Goal: Task Accomplishment & Management: Use online tool/utility

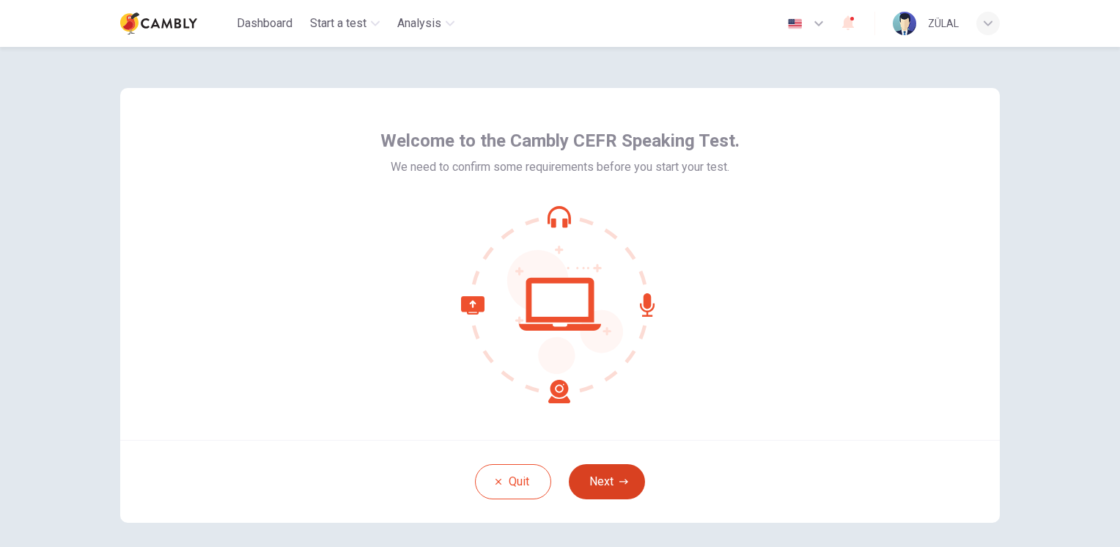
click at [594, 491] on button "Next" at bounding box center [607, 481] width 76 height 35
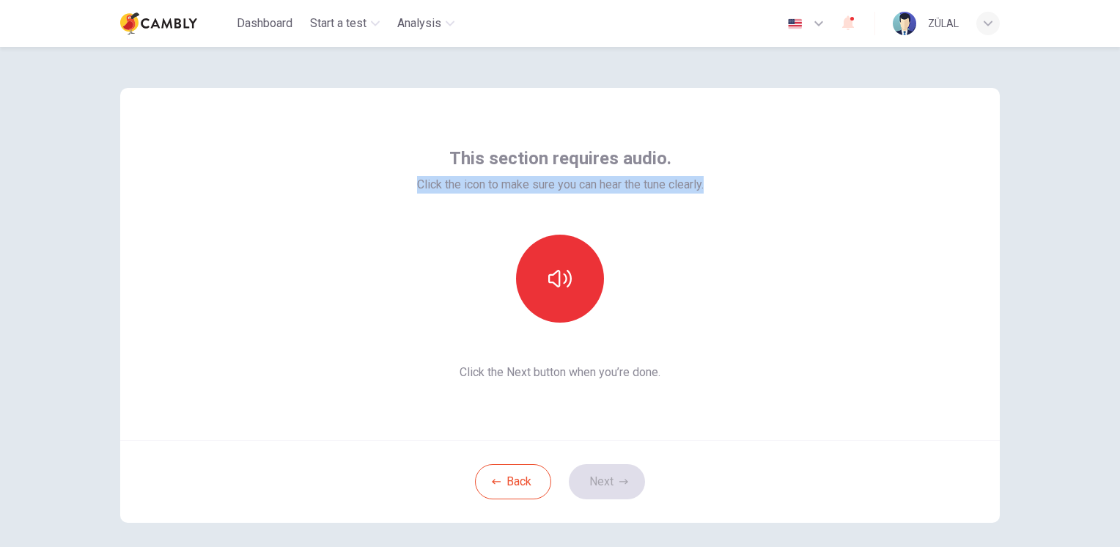
drag, startPoint x: 406, startPoint y: 181, endPoint x: 723, endPoint y: 180, distance: 316.6
click at [723, 180] on div "This section requires audio. Click the icon to make sure you can hear the tune …" at bounding box center [559, 264] width 879 height 352
copy span "Click the icon to make sure you can hear the tune clearly."
click at [572, 307] on button "button" at bounding box center [560, 279] width 88 height 88
click at [607, 476] on button "Next" at bounding box center [607, 481] width 76 height 35
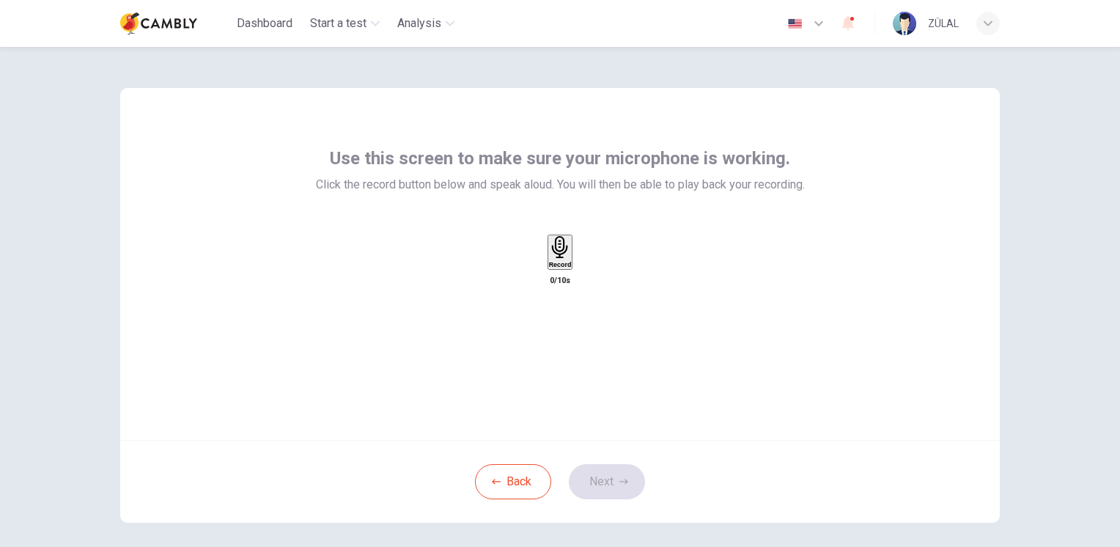
click at [556, 268] on div "Record" at bounding box center [560, 252] width 23 height 32
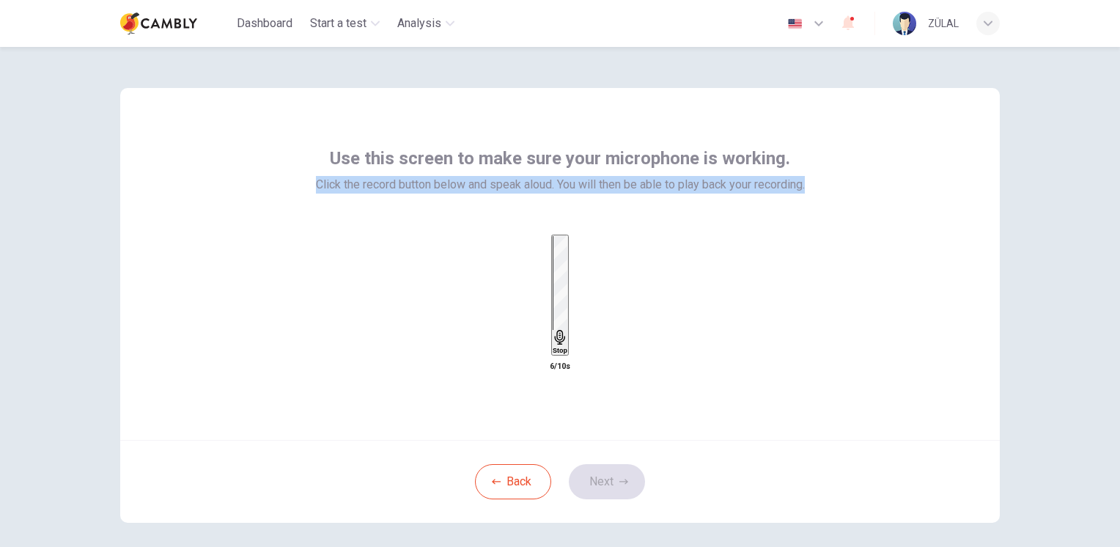
drag, startPoint x: 306, startPoint y: 180, endPoint x: 816, endPoint y: 183, distance: 510.1
click at [816, 183] on div "Use this screen to make sure your microphone is working. Click the record butto…" at bounding box center [559, 264] width 879 height 352
click at [549, 268] on h6 "Record" at bounding box center [560, 264] width 23 height 7
click at [588, 281] on icon "button" at bounding box center [584, 275] width 8 height 10
click at [546, 269] on div "button" at bounding box center [546, 263] width 0 height 11
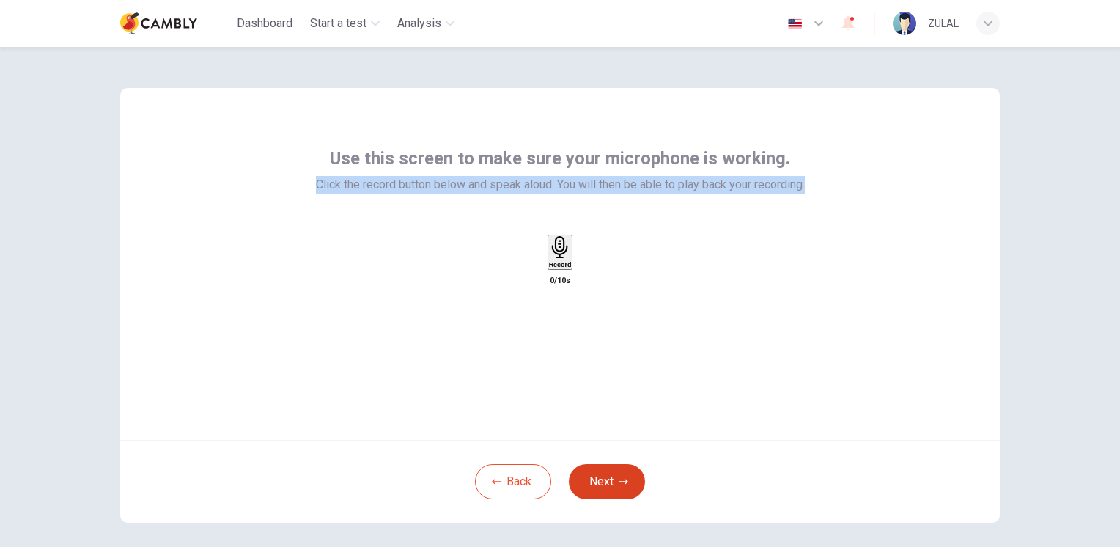
click at [592, 476] on button "Next" at bounding box center [607, 481] width 76 height 35
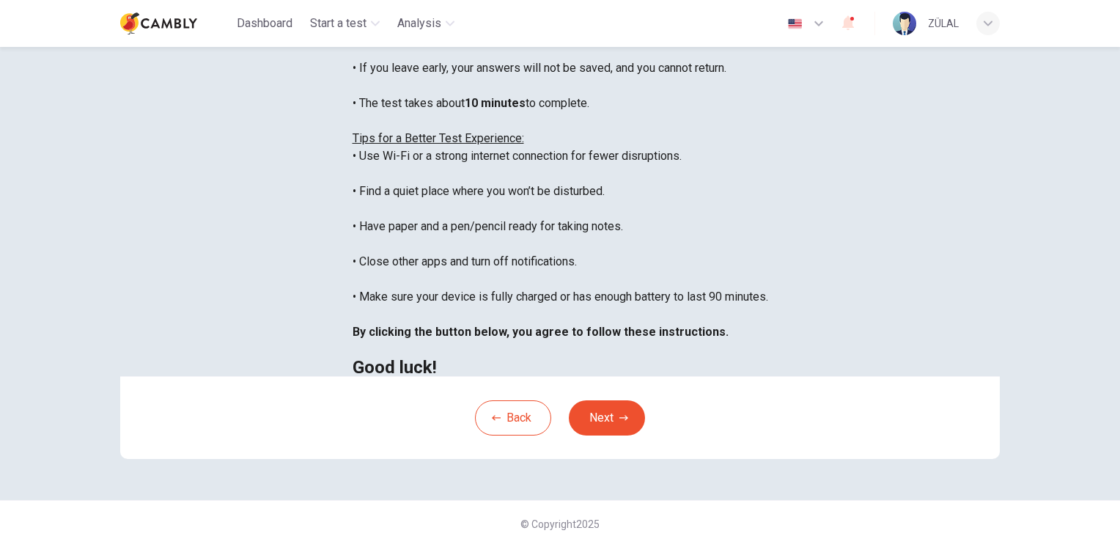
scroll to position [268, 0]
click at [572, 405] on button "Next" at bounding box center [607, 417] width 76 height 35
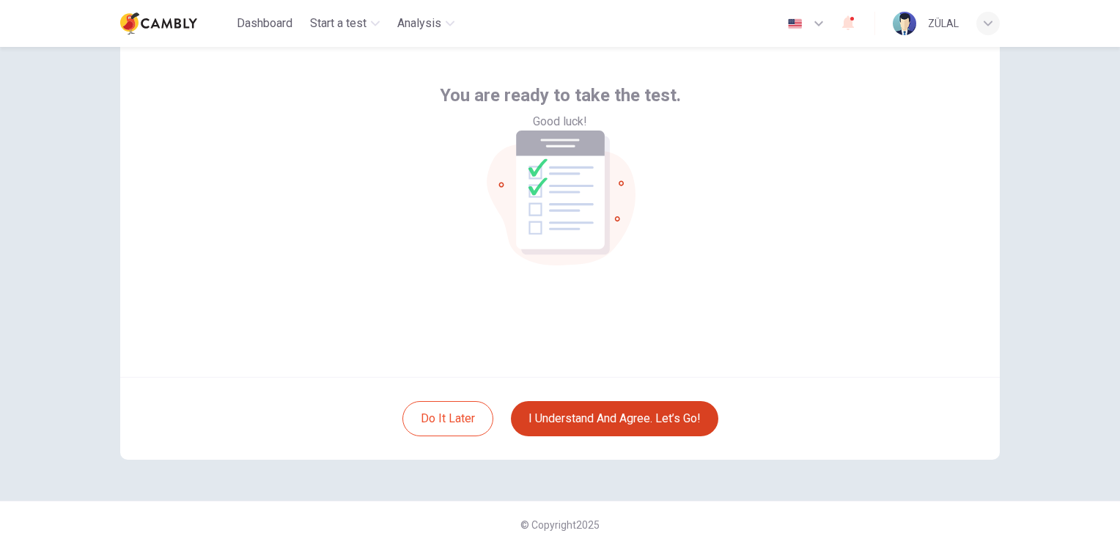
click at [574, 415] on button "I understand and agree. Let’s go!" at bounding box center [614, 418] width 207 height 35
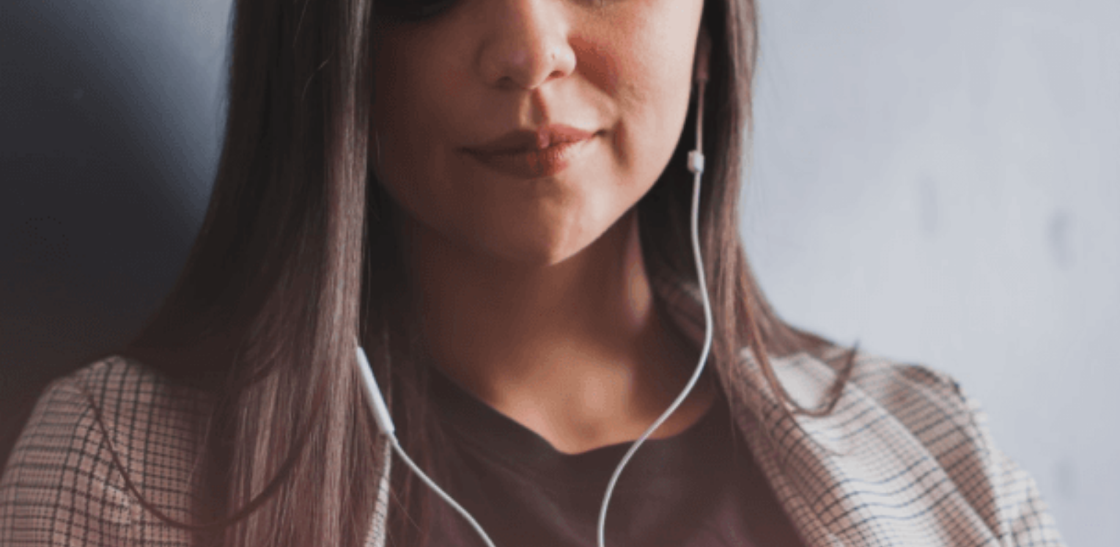
scroll to position [97, 0]
drag, startPoint x: 161, startPoint y: 207, endPoint x: 382, endPoint y: 359, distance: 267.7
click at [385, 285] on div "The Speaking Test will begin soon. Use a headset if available (recommended for …" at bounding box center [560, 206] width 1120 height 158
drag, startPoint x: 360, startPoint y: 372, endPoint x: 144, endPoint y: 229, distance: 258.6
click at [144, 232] on div "The Speaking Test will begin soon. Use a headset if available (recommended for …" at bounding box center [560, 206] width 1120 height 158
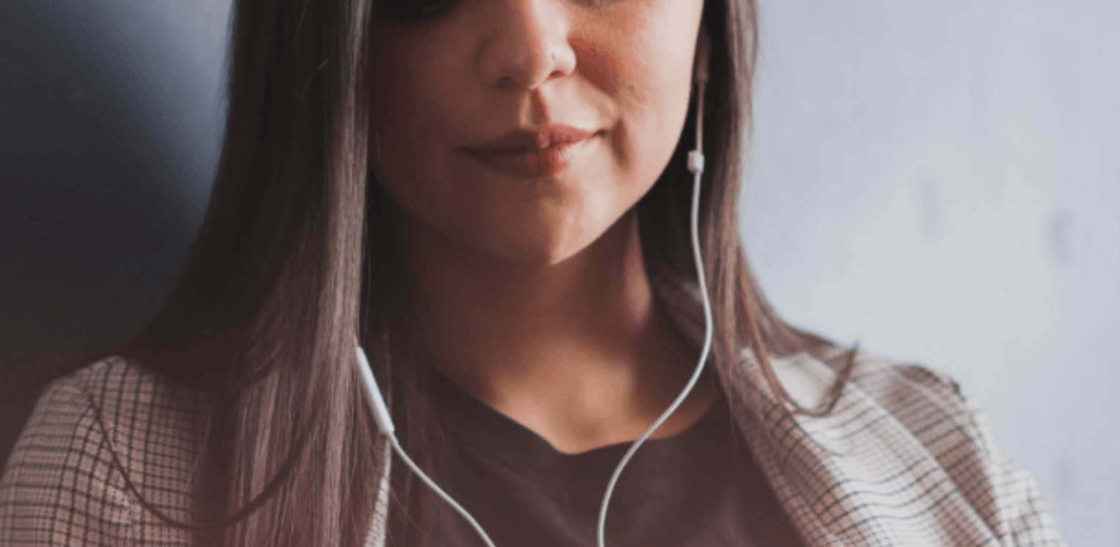
click at [161, 142] on span "The Speaking Test will begin soon." at bounding box center [89, 135] width 178 height 14
click at [204, 265] on span "Use a headset if available (recommended for best audio quality). Ensure your mi…" at bounding box center [165, 205] width 331 height 119
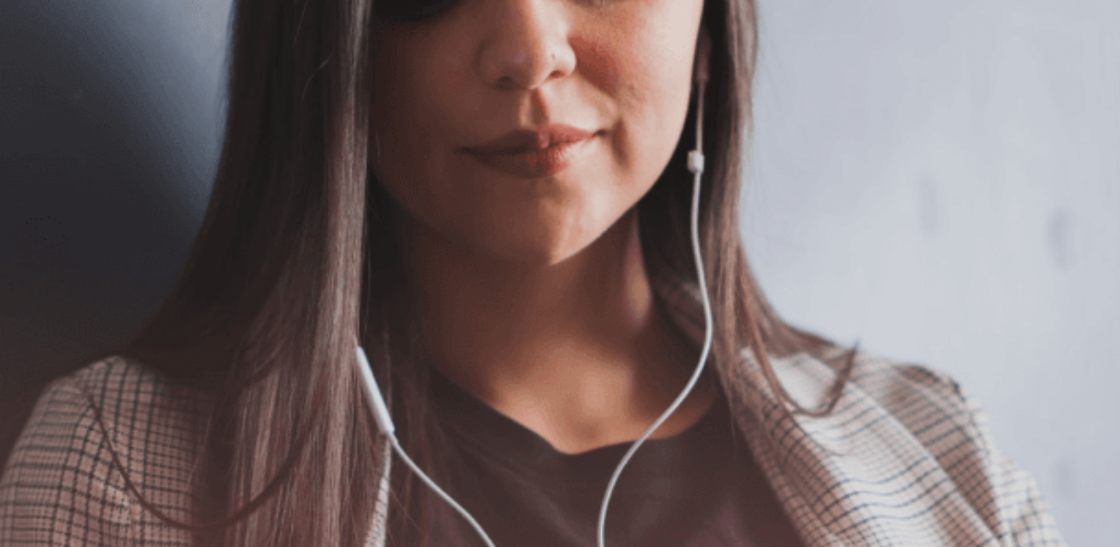
click at [42, 75] on button "Continue" at bounding box center [21, 102] width 42 height 55
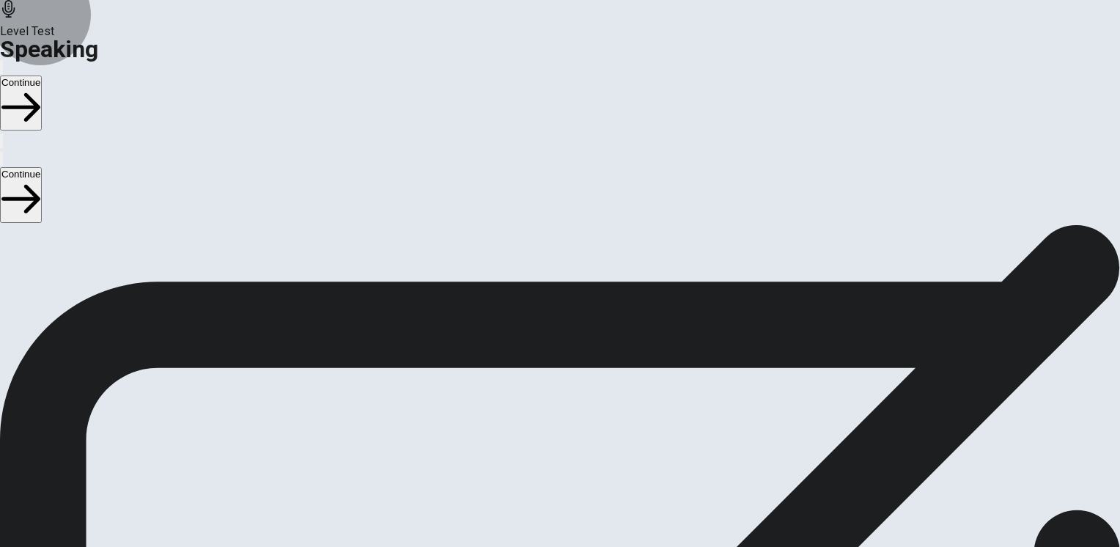
click at [42, 75] on button "Continue" at bounding box center [21, 102] width 42 height 55
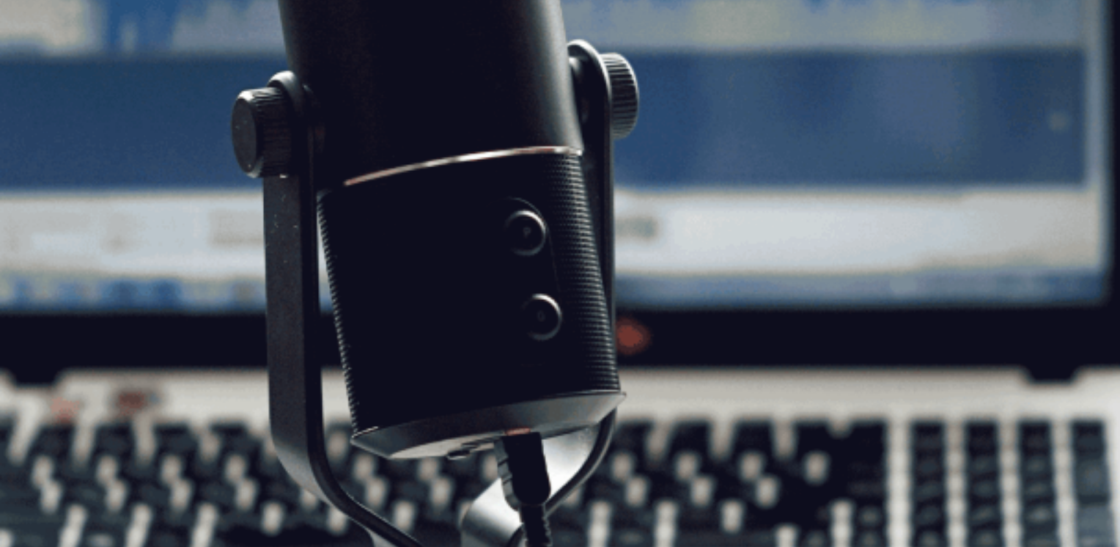
scroll to position [24, 0]
click at [42, 75] on button "Continue" at bounding box center [21, 102] width 42 height 55
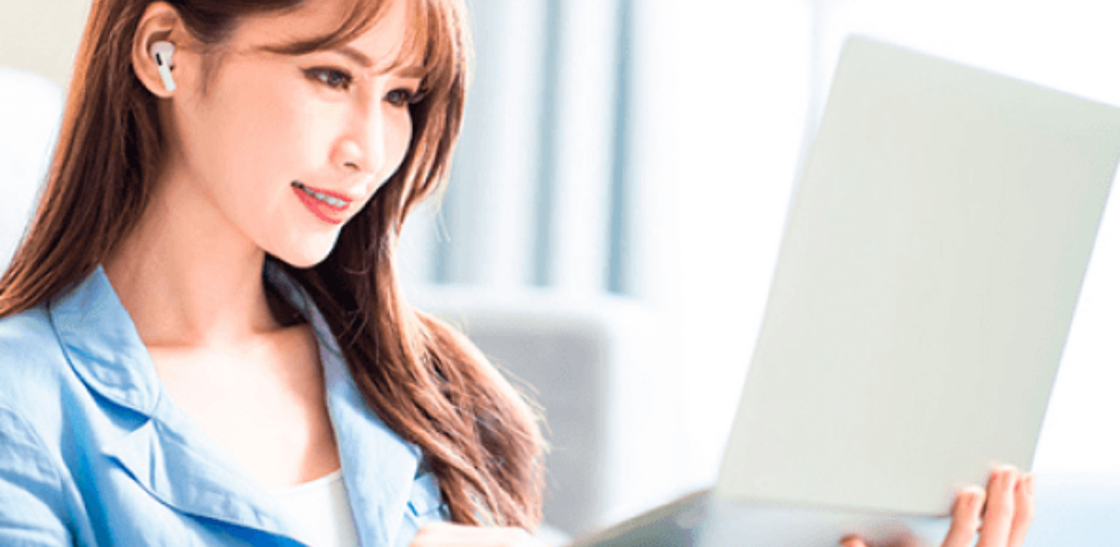
scroll to position [41, 0]
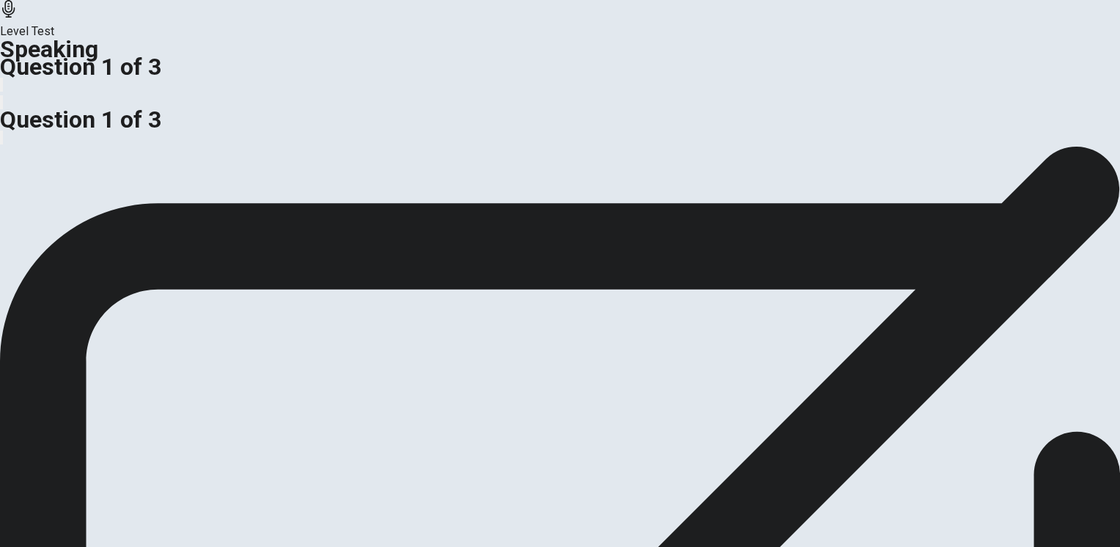
drag, startPoint x: 160, startPoint y: 299, endPoint x: 439, endPoint y: 322, distance: 280.2
click at [439, 120] on span "Some argue that email has made communication among people less personal. Others…" at bounding box center [321, 113] width 643 height 14
click at [238, 120] on span "Some argue that email has made communication among people less personal. Others…" at bounding box center [321, 113] width 643 height 14
click at [244, 140] on div "Some argue that email has made communication among people less personal. Others…" at bounding box center [560, 122] width 1120 height 35
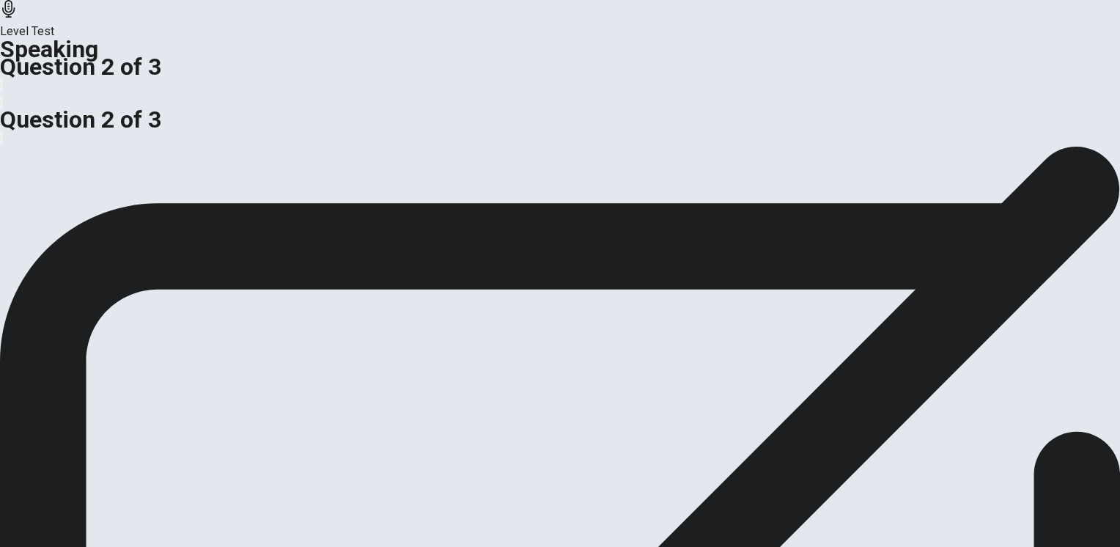
scroll to position [171, 0]
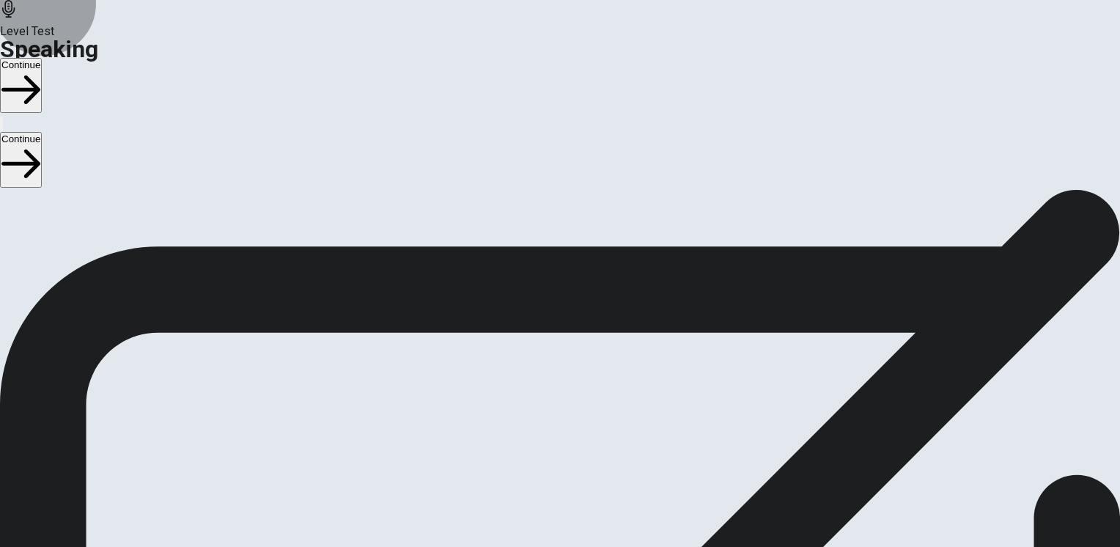
click at [42, 58] on button "Continue" at bounding box center [21, 85] width 42 height 55
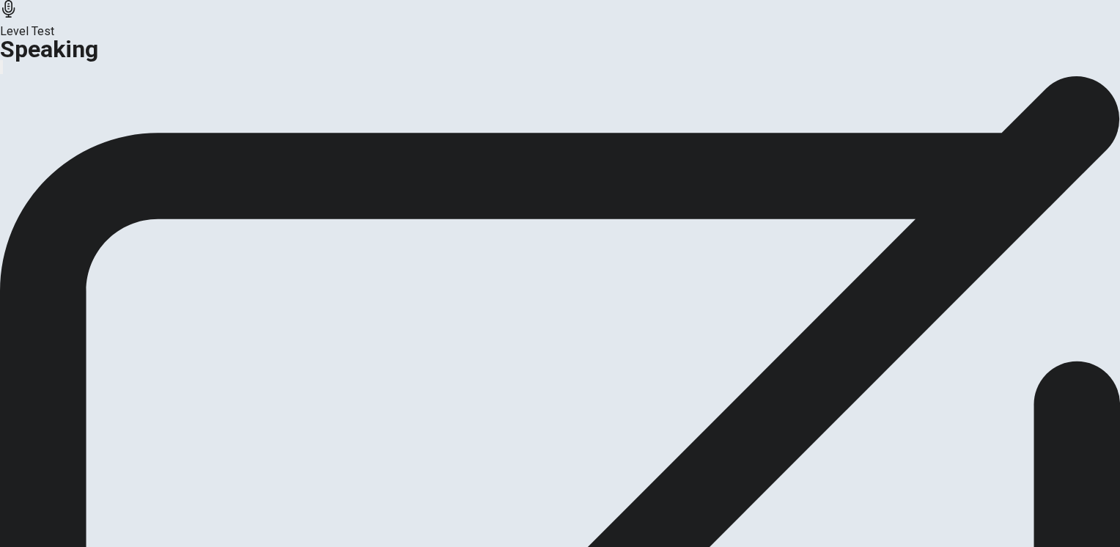
drag, startPoint x: 471, startPoint y: 198, endPoint x: 655, endPoint y: 271, distance: 198.0
click at [655, 185] on div "This is the end of your Speaking test. Click on Analysis to see your score. Cli…" at bounding box center [560, 129] width 1120 height 109
drag, startPoint x: 634, startPoint y: 319, endPoint x: 625, endPoint y: 321, distance: 9.1
click at [117, 183] on button "Continue" at bounding box center [86, 173] width 59 height 20
